Goal: Information Seeking & Learning: Learn about a topic

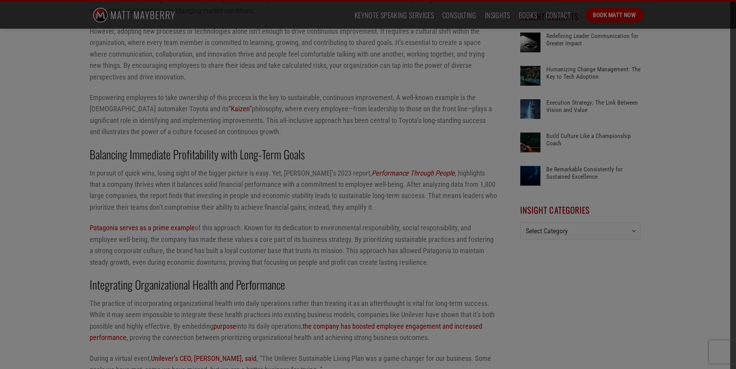
scroll to position [698, 0]
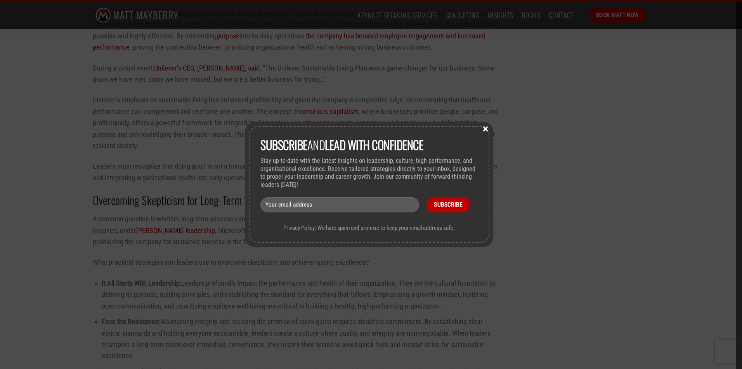
click at [171, 111] on div "Subscribe and lead with Confidence Stay up-to-date with the latest insights on …" at bounding box center [371, 184] width 742 height 369
click at [485, 130] on button "×" at bounding box center [486, 128] width 12 height 7
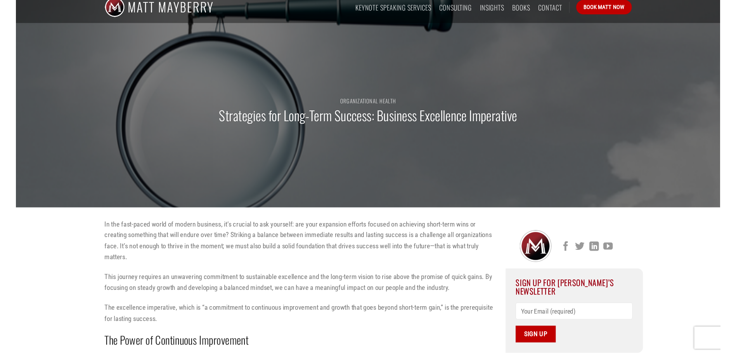
scroll to position [0, 0]
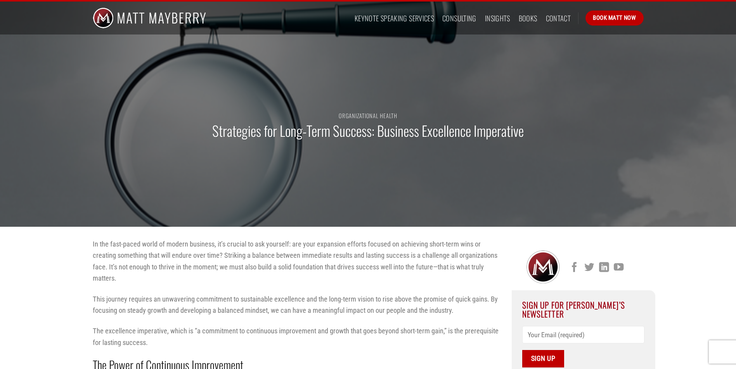
drag, startPoint x: 208, startPoint y: 231, endPoint x: 92, endPoint y: 244, distance: 117.1
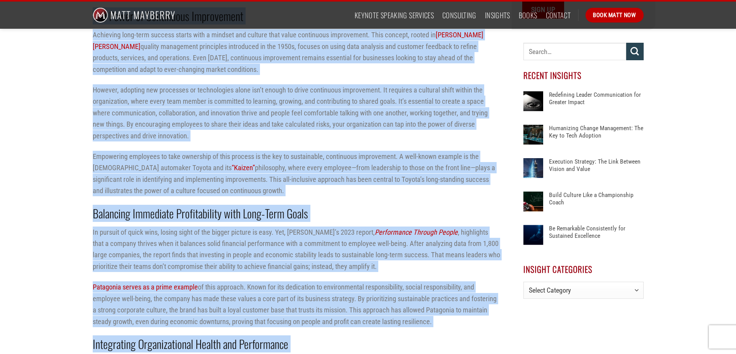
scroll to position [427, 0]
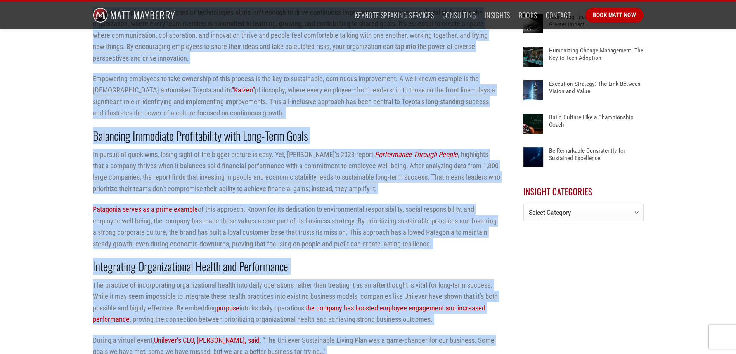
drag, startPoint x: 348, startPoint y: 185, endPoint x: 344, endPoint y: 185, distance: 4.3
click at [344, 185] on p "In pursuit of quick wins, losing sight of the bigger picture is easy. Yet, [PER…" at bounding box center [296, 172] width 407 height 46
click at [424, 174] on p "In pursuit of quick wins, losing sight of the bigger picture is easy. Yet, [PER…" at bounding box center [296, 172] width 407 height 46
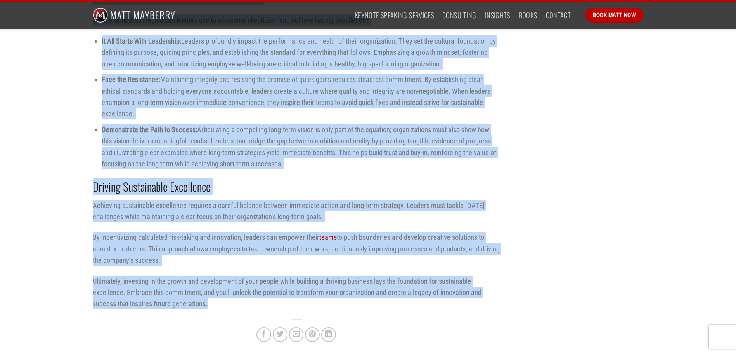
scroll to position [970, 0]
